Goal: Task Accomplishment & Management: Use online tool/utility

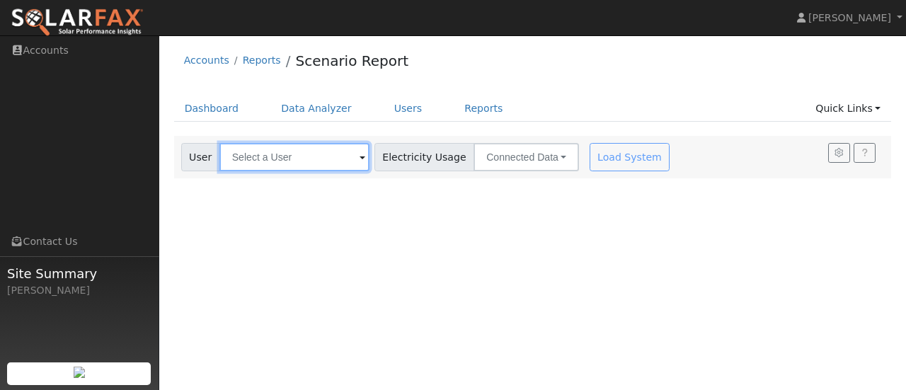
click at [341, 156] on input "text" at bounding box center [294, 157] width 150 height 28
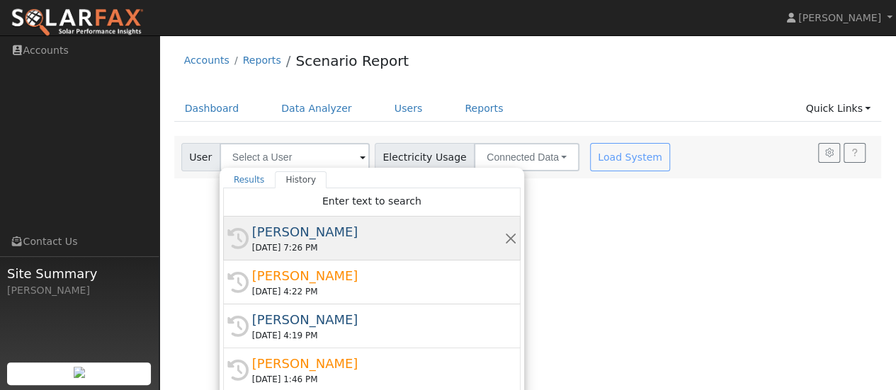
click at [279, 236] on div "[PERSON_NAME]" at bounding box center [378, 231] width 252 height 19
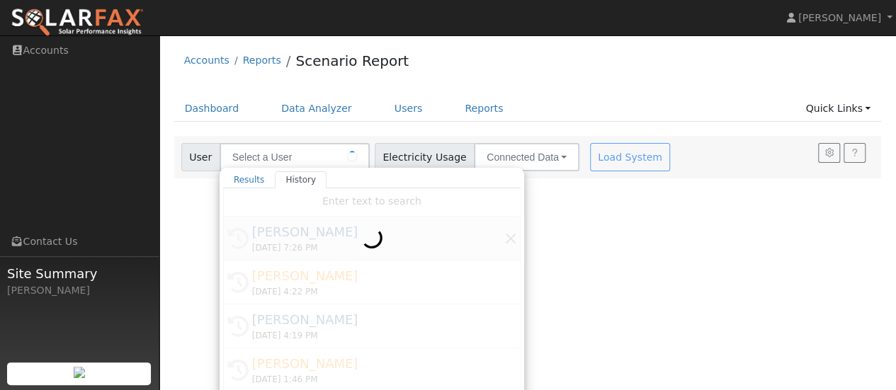
type input "Barbara Silva"
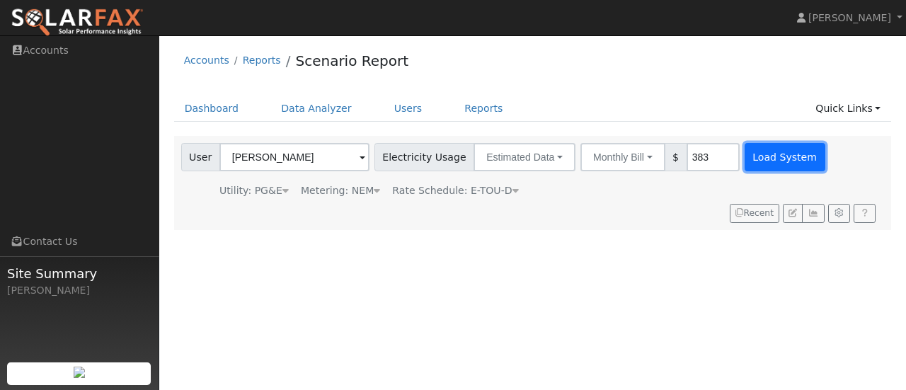
click at [768, 155] on button "Load System" at bounding box center [785, 157] width 81 height 28
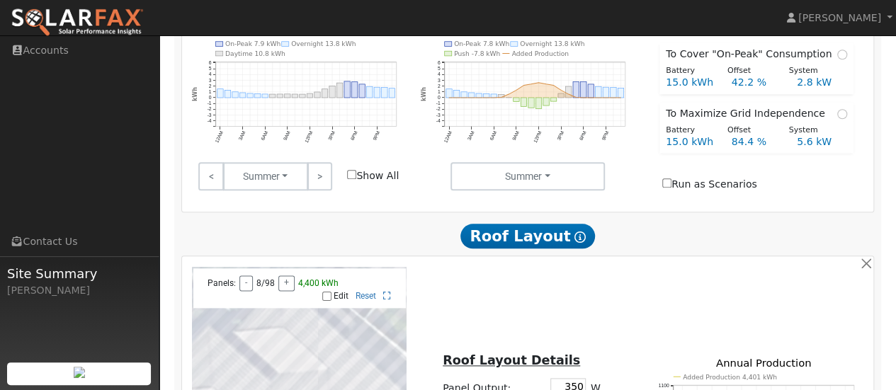
scroll to position [736, 0]
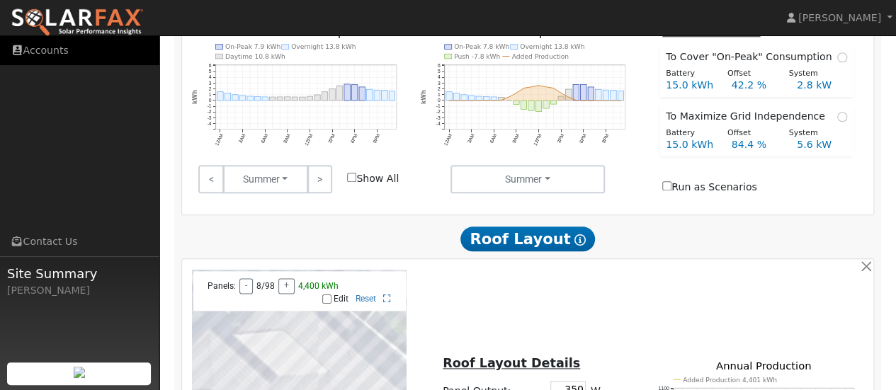
click at [45, 62] on link "Accounts" at bounding box center [79, 50] width 159 height 29
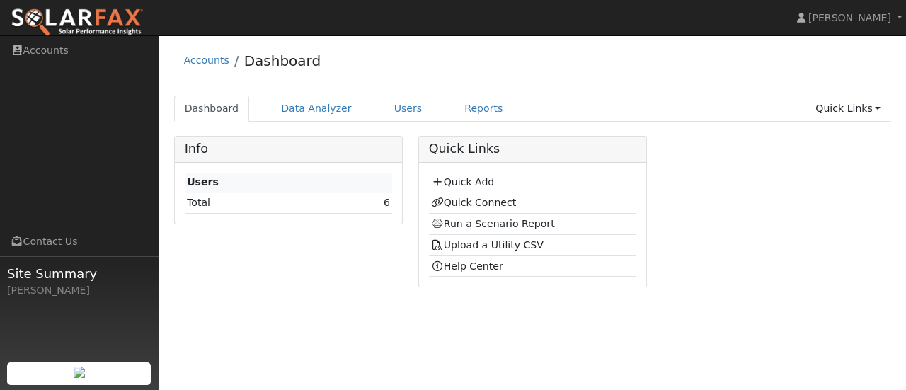
click at [487, 207] on td "Quick Connect" at bounding box center [533, 203] width 208 height 21
click at [460, 203] on link "Quick Connect" at bounding box center [473, 202] width 85 height 11
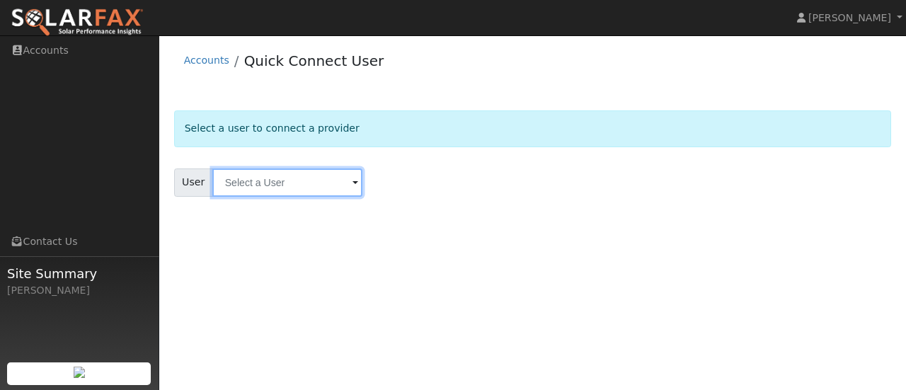
click at [340, 179] on input "text" at bounding box center [287, 183] width 150 height 28
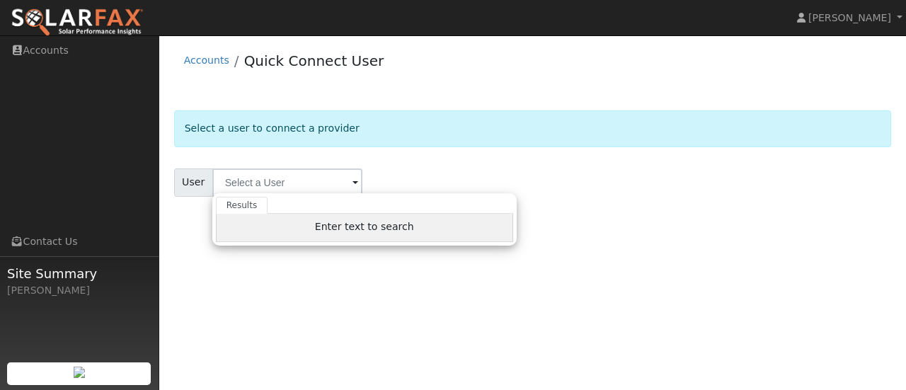
click at [350, 227] on span "Enter text to search" at bounding box center [364, 226] width 99 height 11
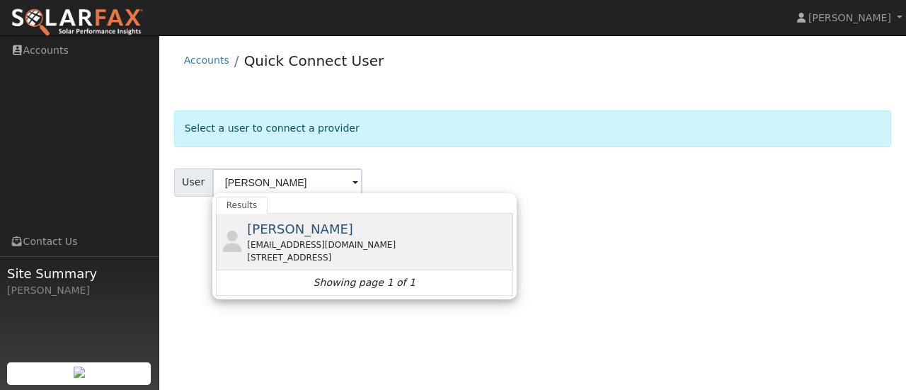
click at [274, 241] on div "[EMAIL_ADDRESS][DOMAIN_NAME]" at bounding box center [378, 245] width 263 height 13
type input "[PERSON_NAME]"
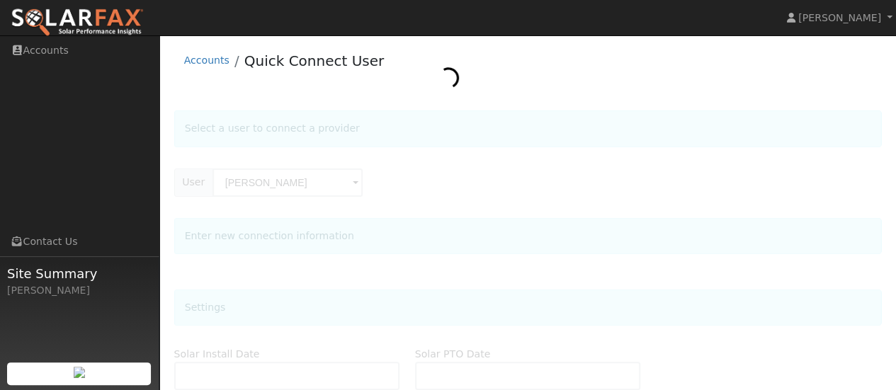
type input "[DATE]"
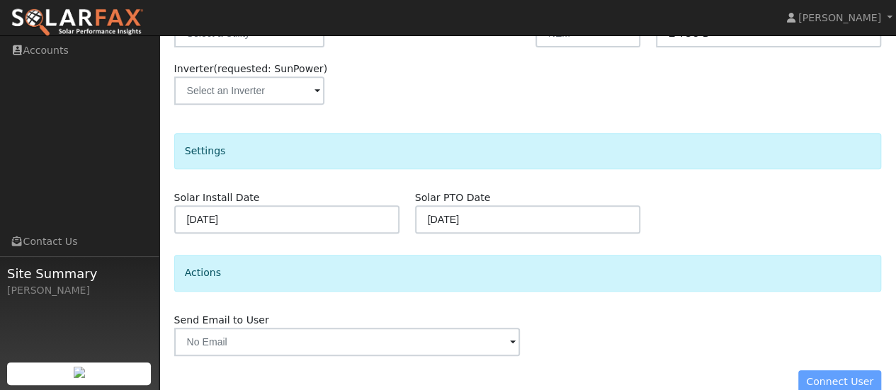
scroll to position [293, 0]
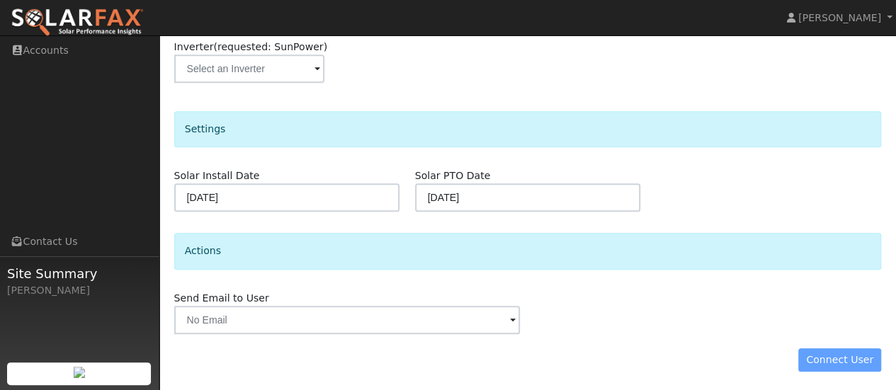
click at [841, 355] on div "Connect User" at bounding box center [527, 360] width 722 height 24
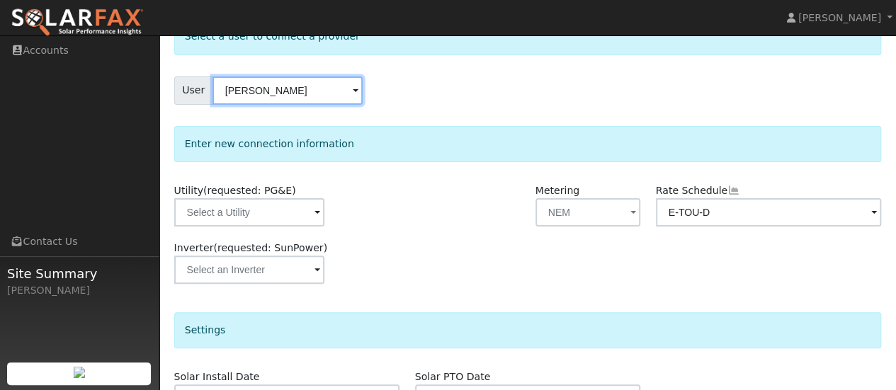
scroll to position [86, 0]
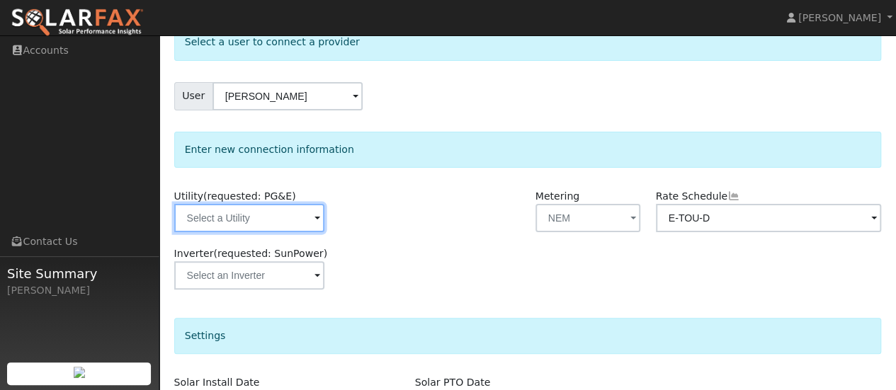
click at [296, 221] on input "text" at bounding box center [249, 218] width 150 height 28
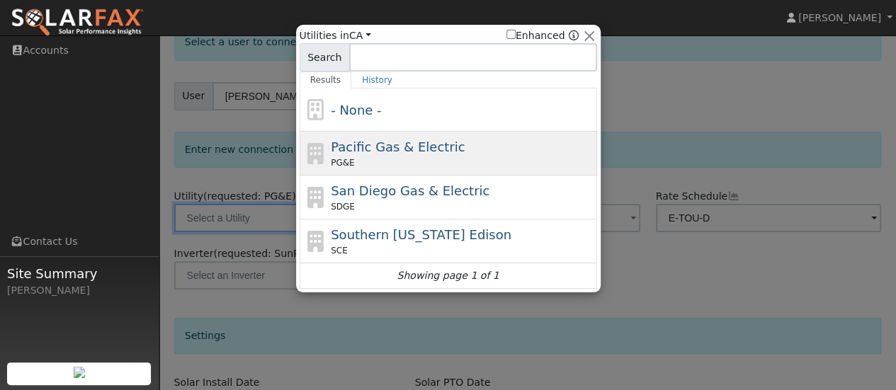
click at [375, 153] on span "Pacific Gas & Electric" at bounding box center [398, 146] width 134 height 15
type input "PG&E"
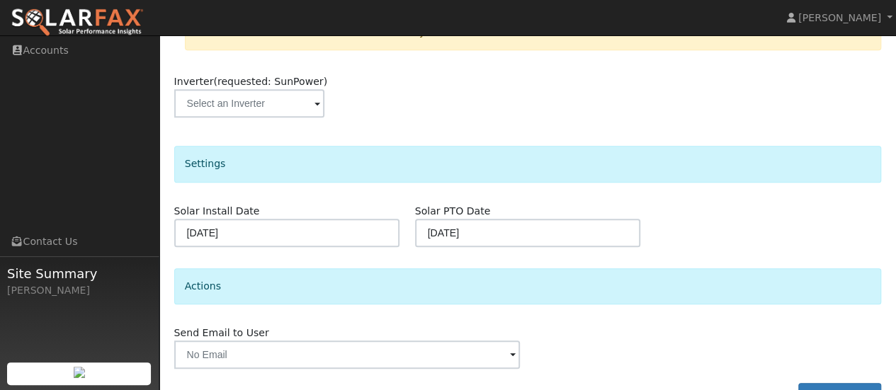
scroll to position [353, 0]
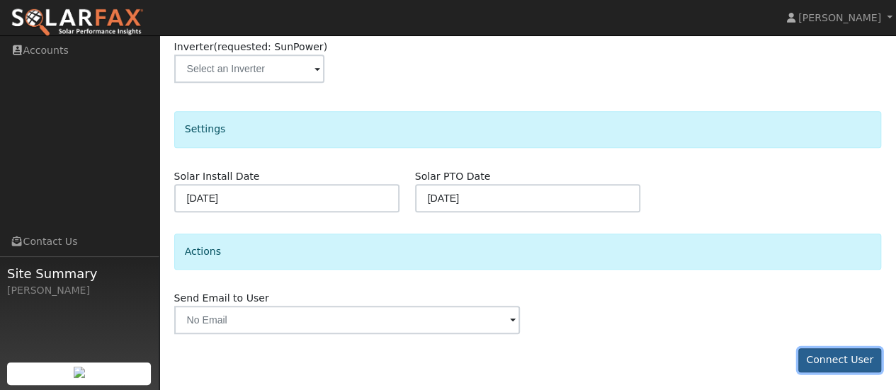
click at [840, 356] on button "Connect User" at bounding box center [840, 360] width 84 height 24
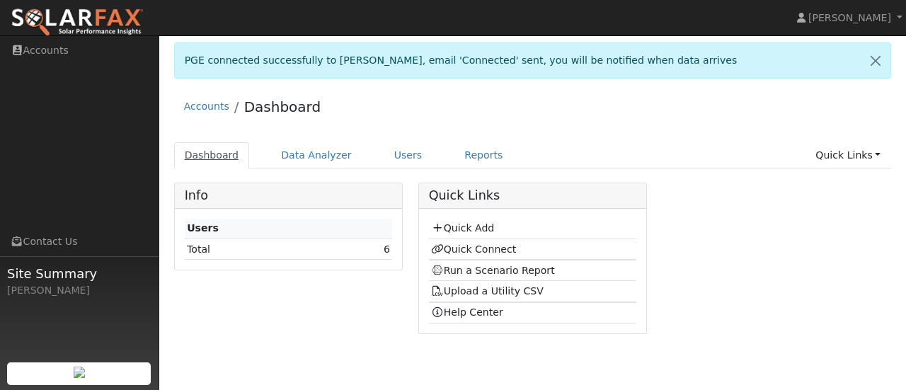
click at [219, 152] on link "Dashboard" at bounding box center [212, 155] width 76 height 26
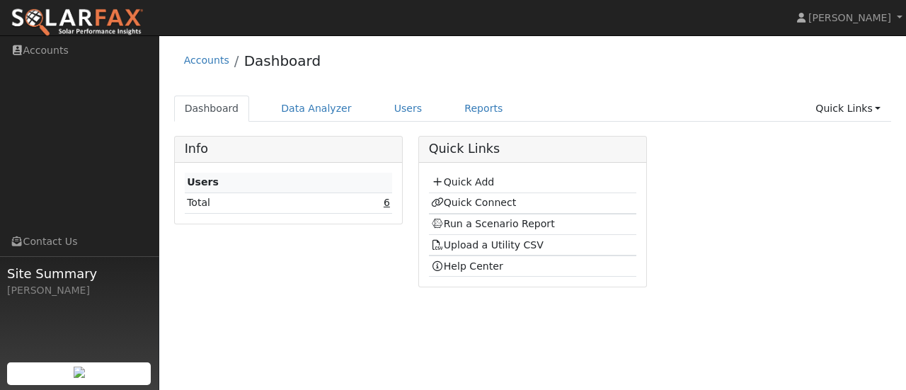
click at [385, 200] on link "6" at bounding box center [387, 202] width 6 height 11
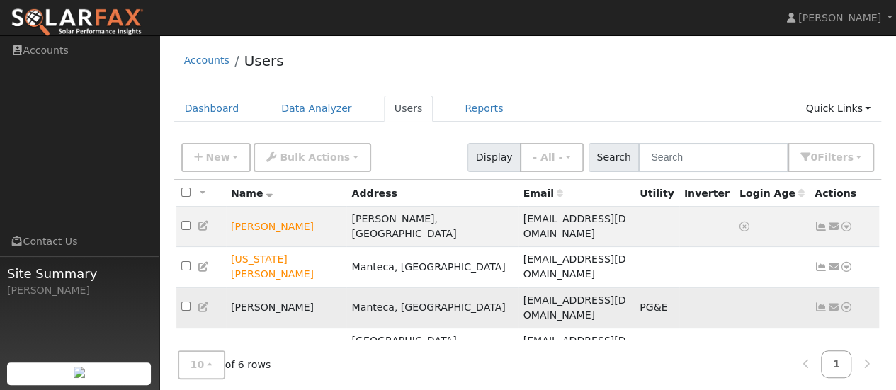
click at [269, 287] on td "[PERSON_NAME]" at bounding box center [286, 307] width 121 height 40
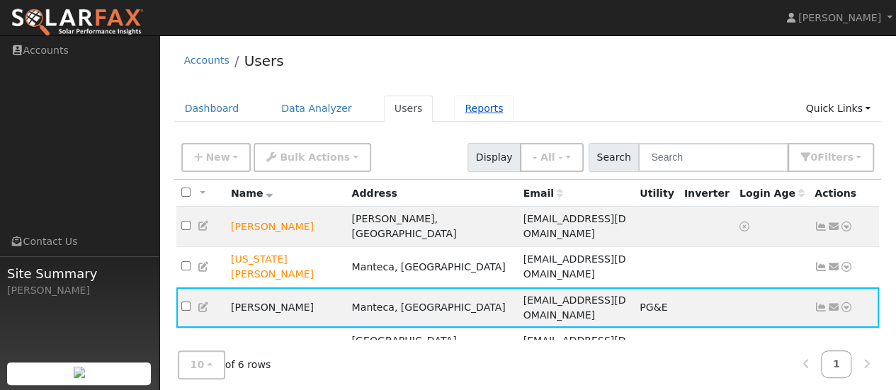
click at [460, 110] on link "Reports" at bounding box center [483, 109] width 59 height 26
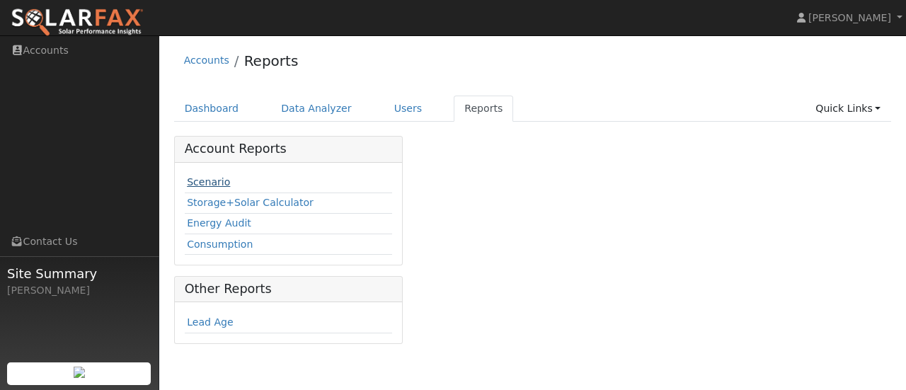
click at [208, 184] on link "Scenario" at bounding box center [208, 181] width 43 height 11
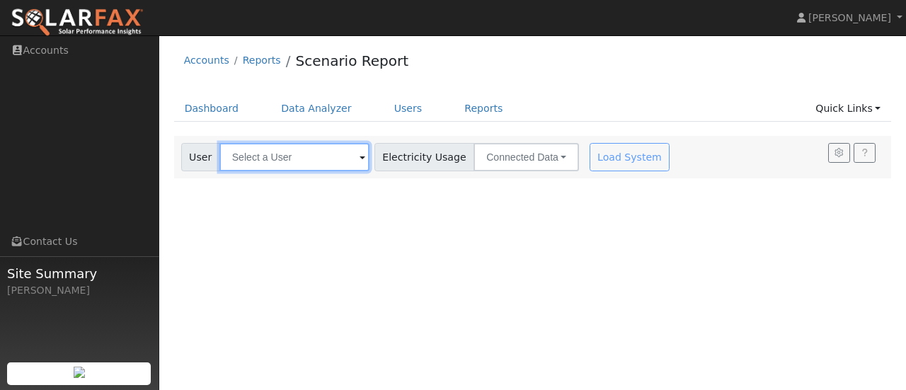
click at [341, 161] on input "text" at bounding box center [294, 157] width 150 height 28
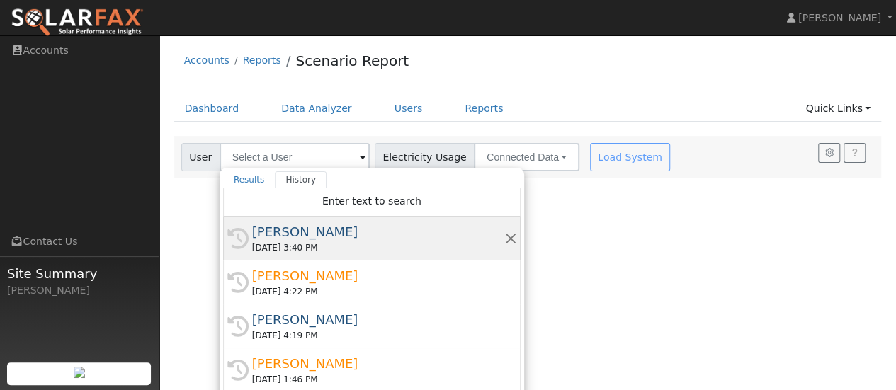
click at [290, 237] on div "[PERSON_NAME]" at bounding box center [378, 231] width 252 height 19
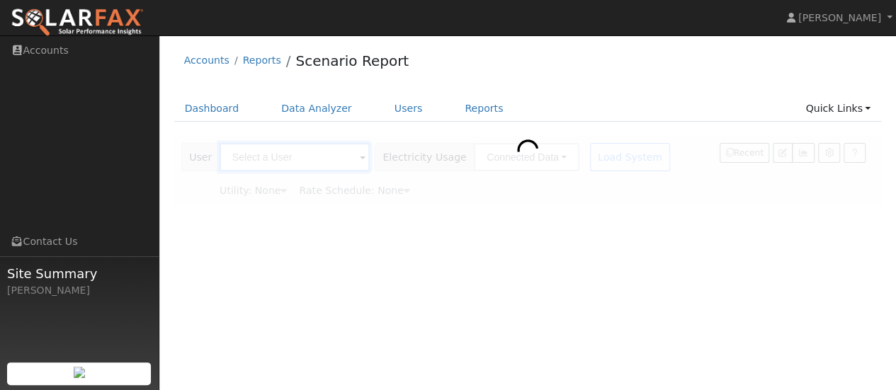
type input "[PERSON_NAME]"
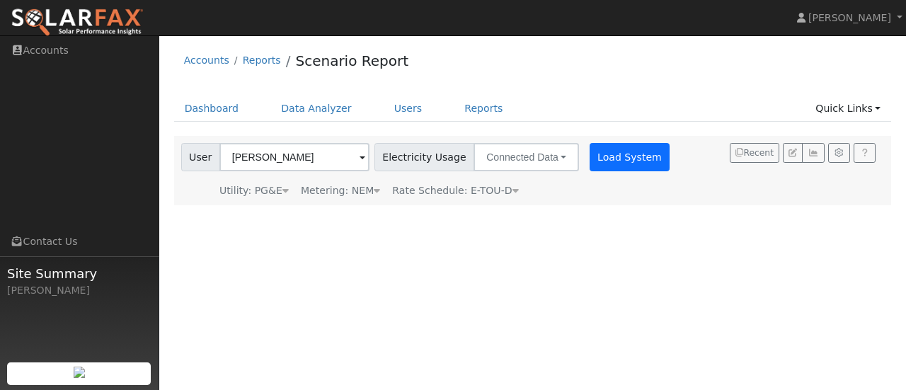
click at [613, 156] on button "Load System" at bounding box center [630, 157] width 81 height 28
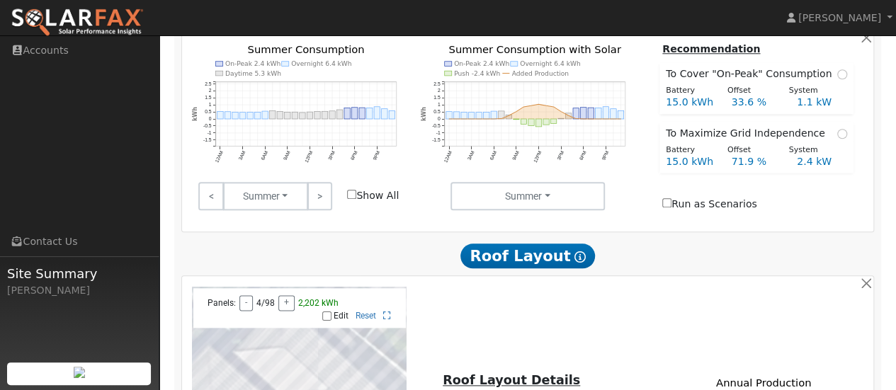
scroll to position [722, 0]
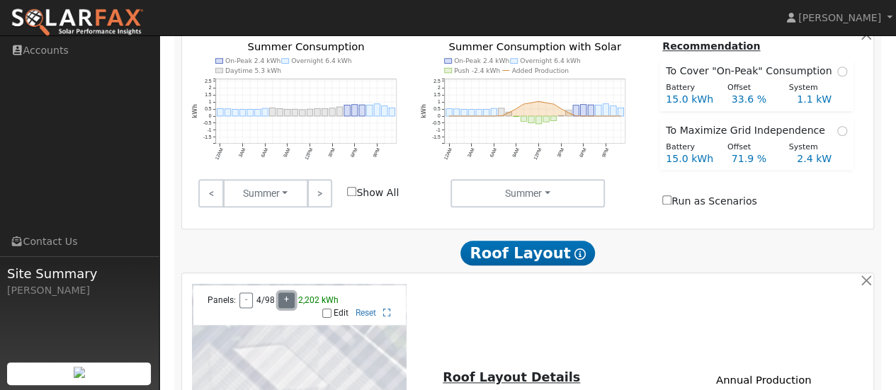
click at [284, 292] on button "+" at bounding box center [286, 300] width 16 height 16
click at [285, 292] on button "+" at bounding box center [286, 300] width 16 height 16
click at [283, 292] on button "+" at bounding box center [286, 300] width 16 height 16
click at [285, 292] on button "+" at bounding box center [286, 300] width 16 height 16
click at [327, 308] on input "Edit" at bounding box center [326, 313] width 9 height 10
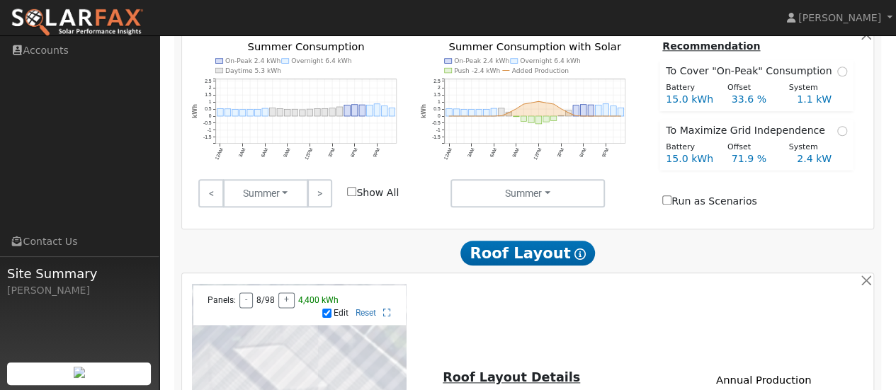
click at [322, 308] on input "Edit" at bounding box center [326, 313] width 9 height 10
checkbox input "false"
click at [361, 308] on link "Reset" at bounding box center [365, 313] width 21 height 10
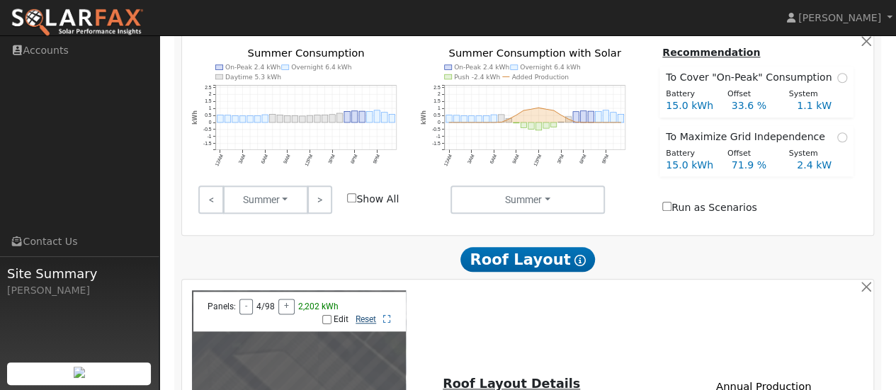
scroll to position [718, 0]
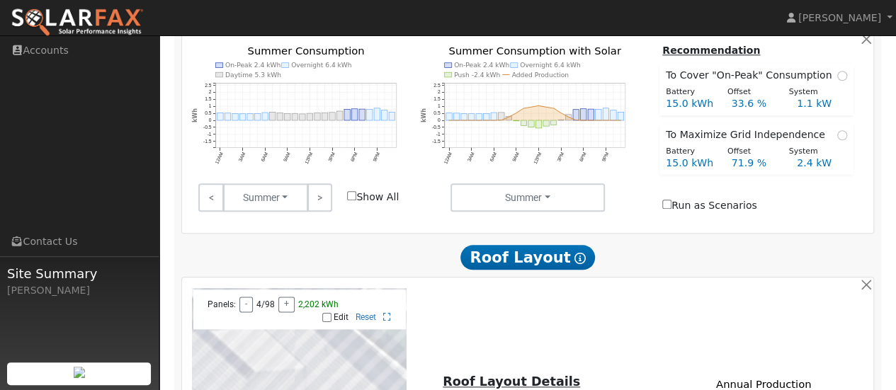
click at [284, 297] on button "+" at bounding box center [286, 305] width 16 height 16
click at [287, 297] on button "+" at bounding box center [286, 305] width 16 height 16
click at [286, 297] on button "+" at bounding box center [286, 305] width 16 height 16
click at [287, 297] on button "+" at bounding box center [286, 305] width 16 height 16
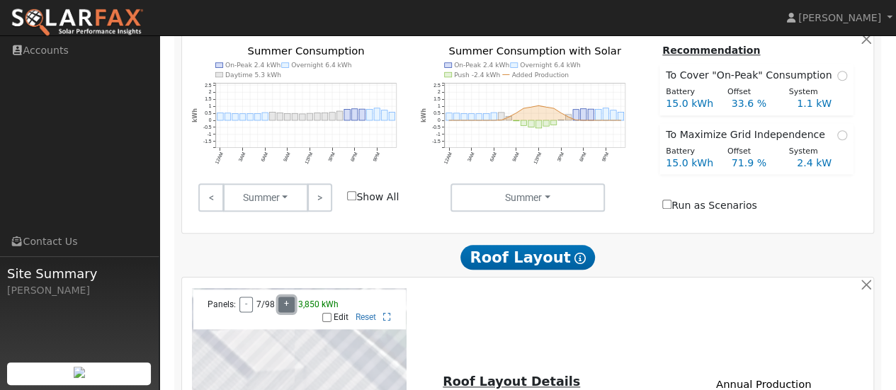
click at [285, 297] on button "+" at bounding box center [286, 305] width 16 height 16
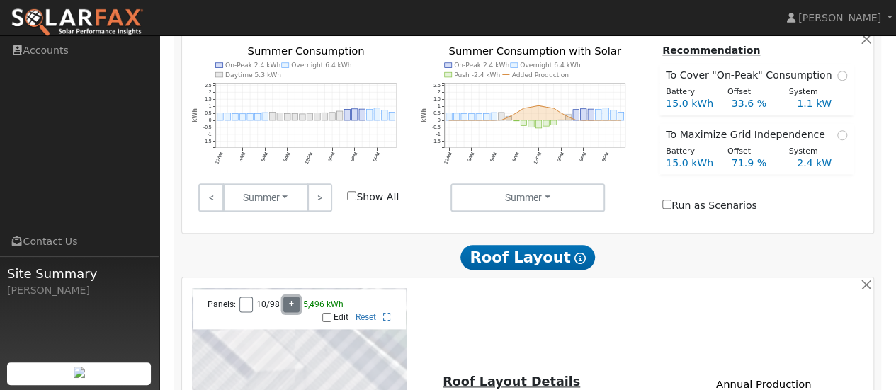
click at [286, 297] on button "+" at bounding box center [291, 305] width 16 height 16
click at [289, 297] on button "+" at bounding box center [291, 305] width 16 height 16
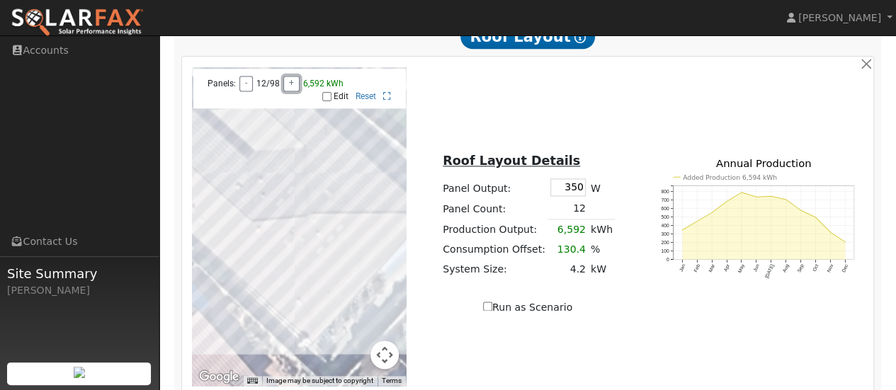
scroll to position [1003, 0]
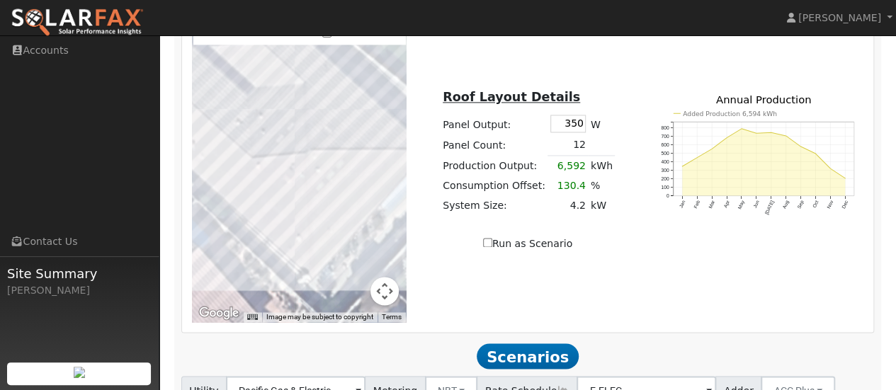
type input "5"
type input "6836"
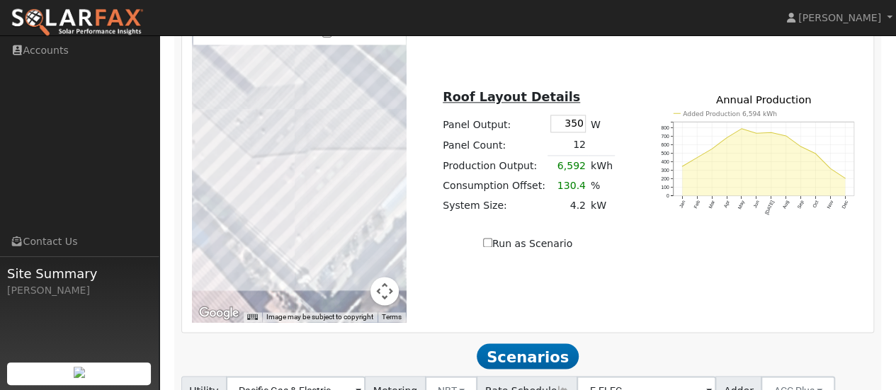
checkbox input "false"
type input "10"
type input "3"
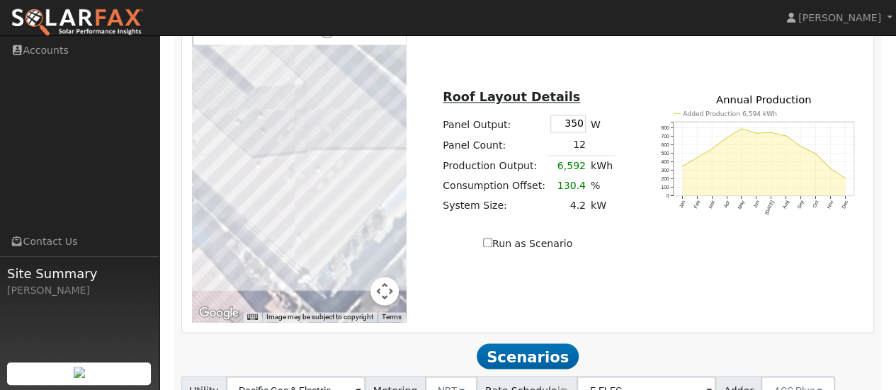
type input "15"
type input "4.6"
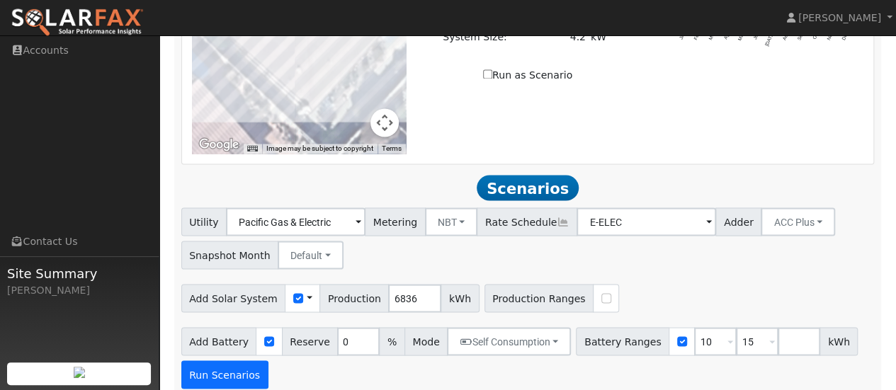
scroll to position [1171, 0]
click at [264, 336] on input "checkbox" at bounding box center [269, 341] width 10 height 10
checkbox input "false"
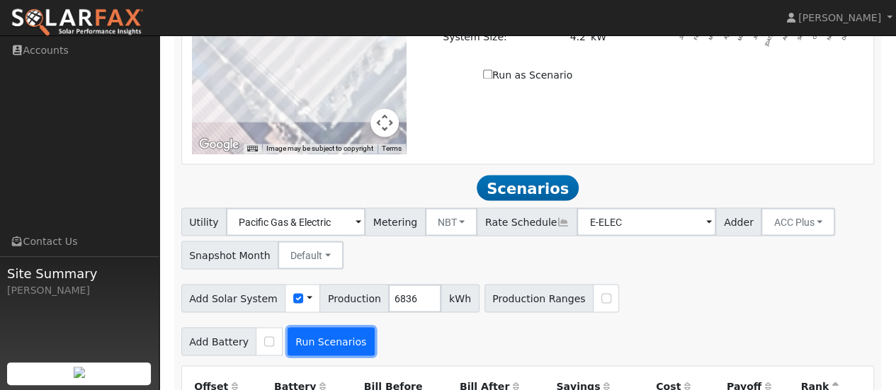
click at [318, 327] on button "Run Scenarios" at bounding box center [330, 341] width 87 height 28
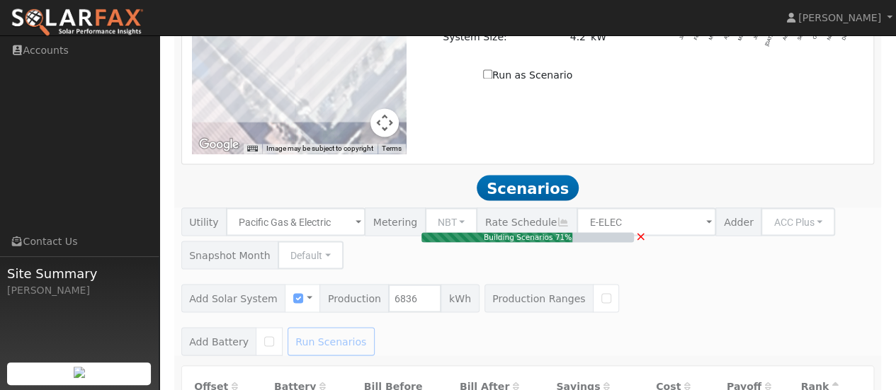
type input "$5,469"
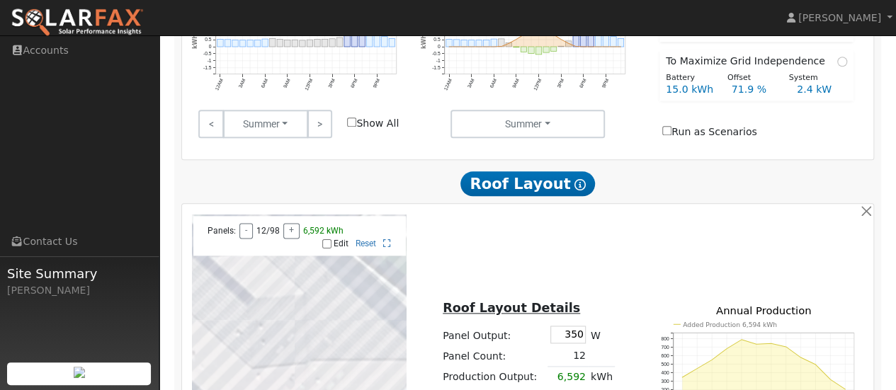
scroll to position [793, 0]
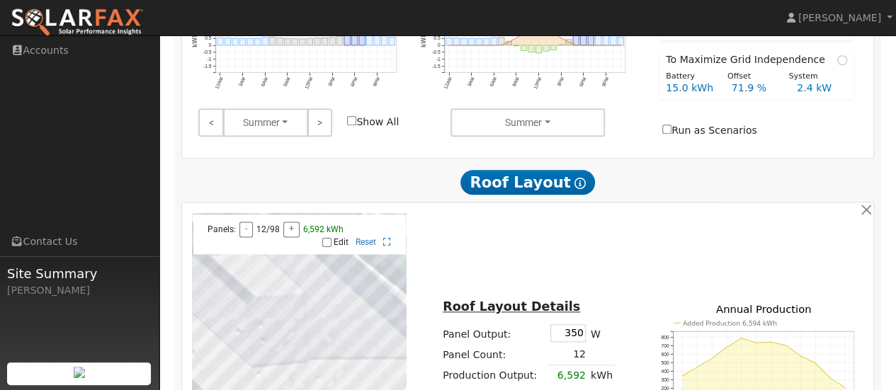
click at [592, 345] on td at bounding box center [601, 355] width 27 height 21
click at [588, 345] on td at bounding box center [601, 355] width 27 height 21
click at [575, 345] on td "12" at bounding box center [567, 355] width 40 height 21
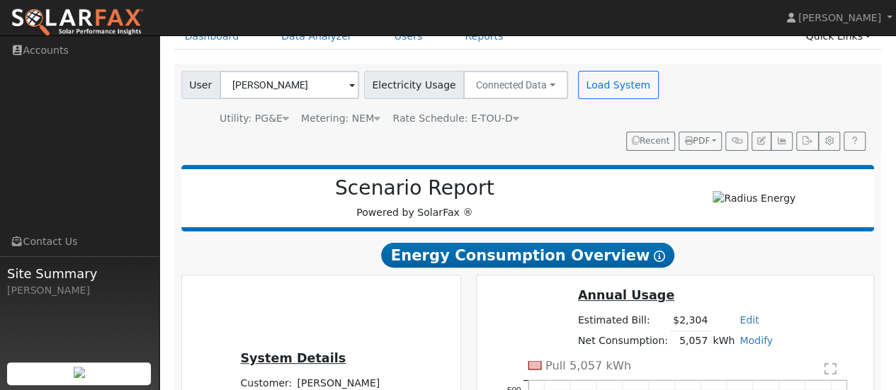
scroll to position [0, 0]
